Goal: Navigation & Orientation: Go to known website

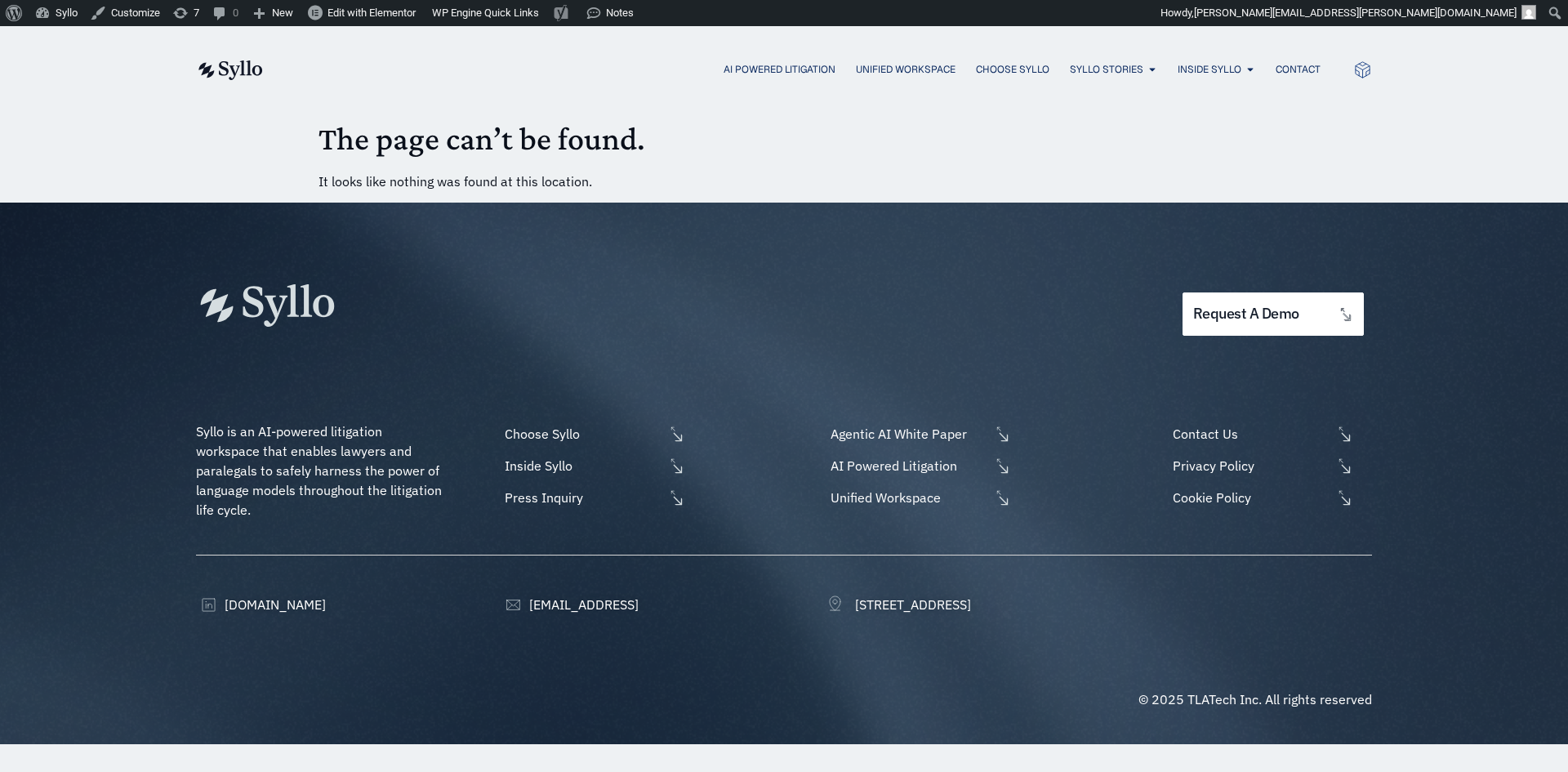
click at [245, 55] on div "AI Powered Litigation Unified Workspace Choose Syllo Syllo Stories Close Syllo …" at bounding box center [784, 69] width 1176 height 86
click at [252, 53] on div "AI Powered Litigation Unified Workspace Choose Syllo Syllo Stories Close Syllo …" at bounding box center [784, 69] width 1176 height 86
click at [222, 73] on img at bounding box center [229, 70] width 67 height 19
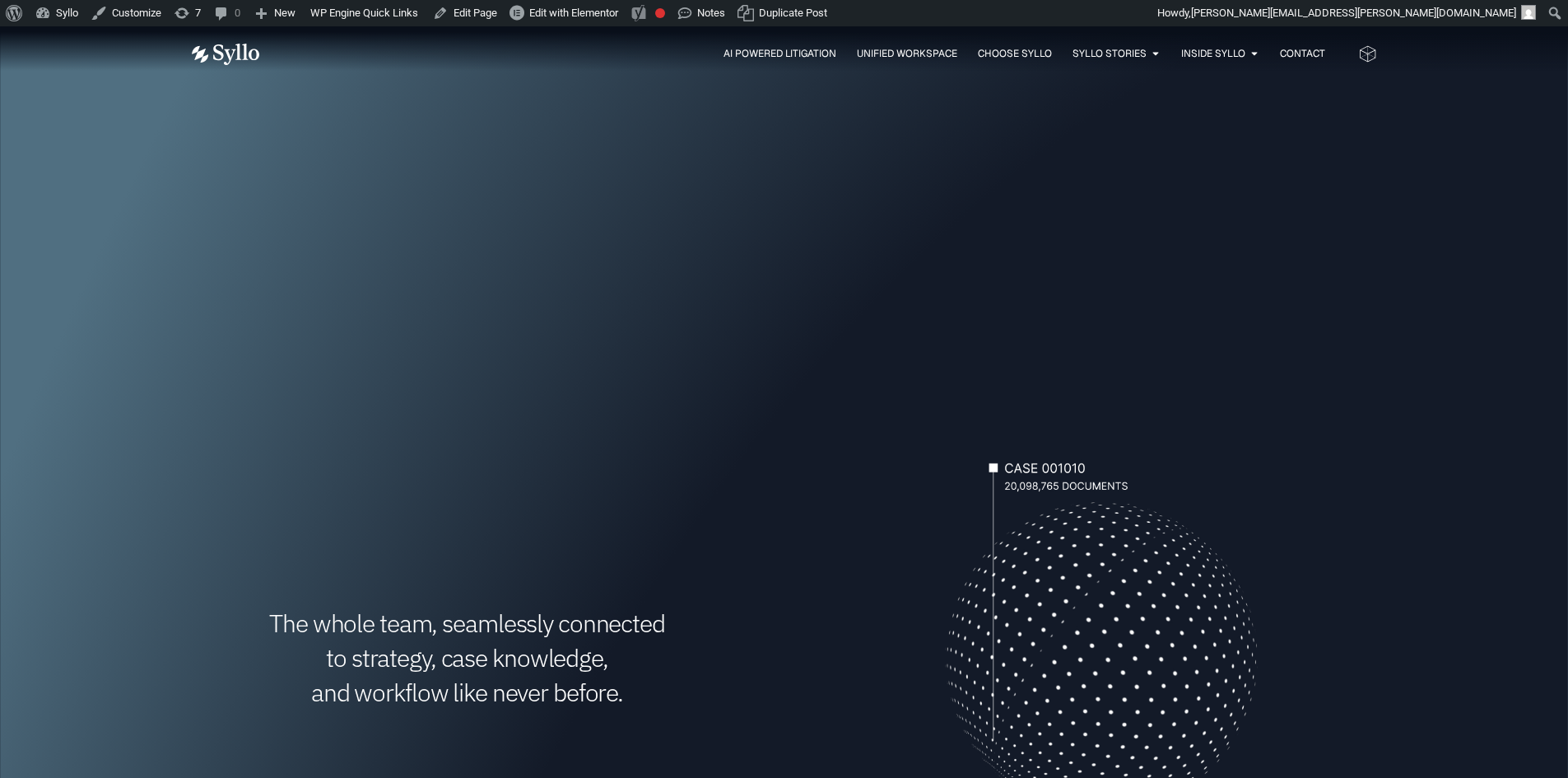
scroll to position [412, 0]
